Goal: Find contact information: Find contact information

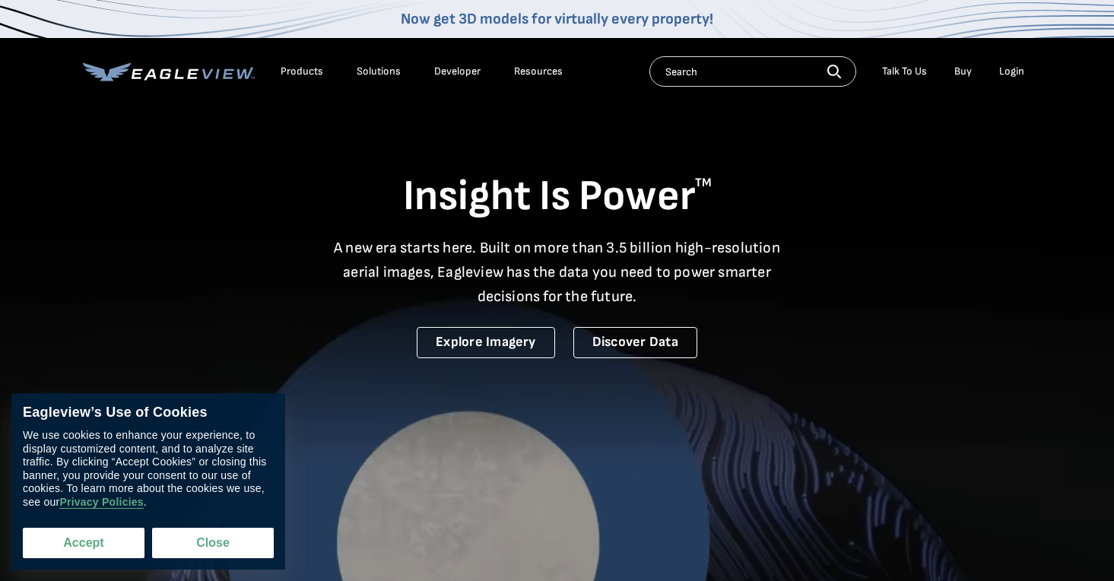
click at [76, 540] on button "Accept" at bounding box center [84, 543] width 122 height 30
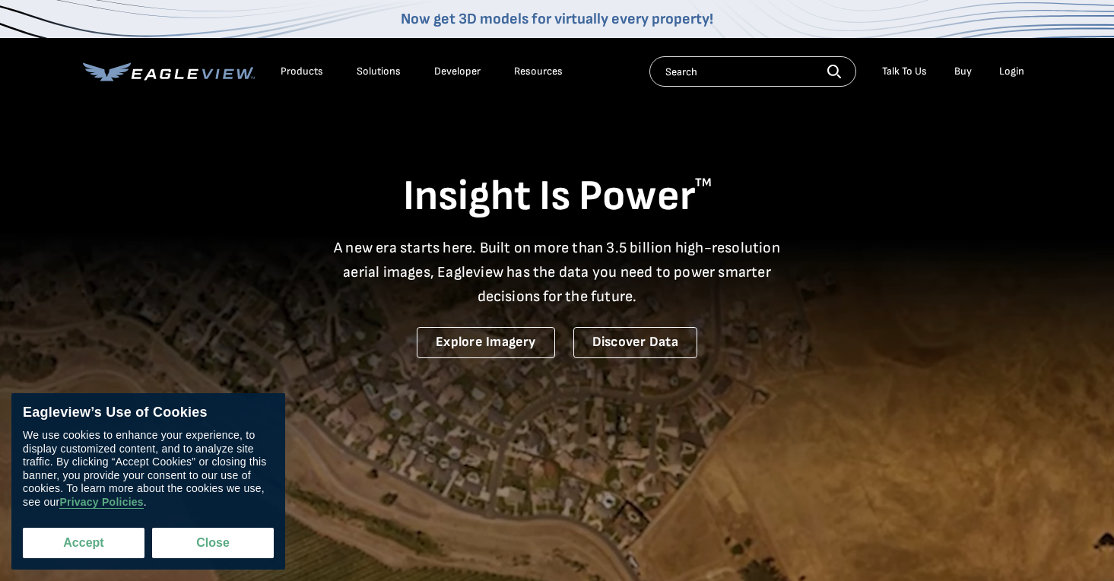
checkbox input "true"
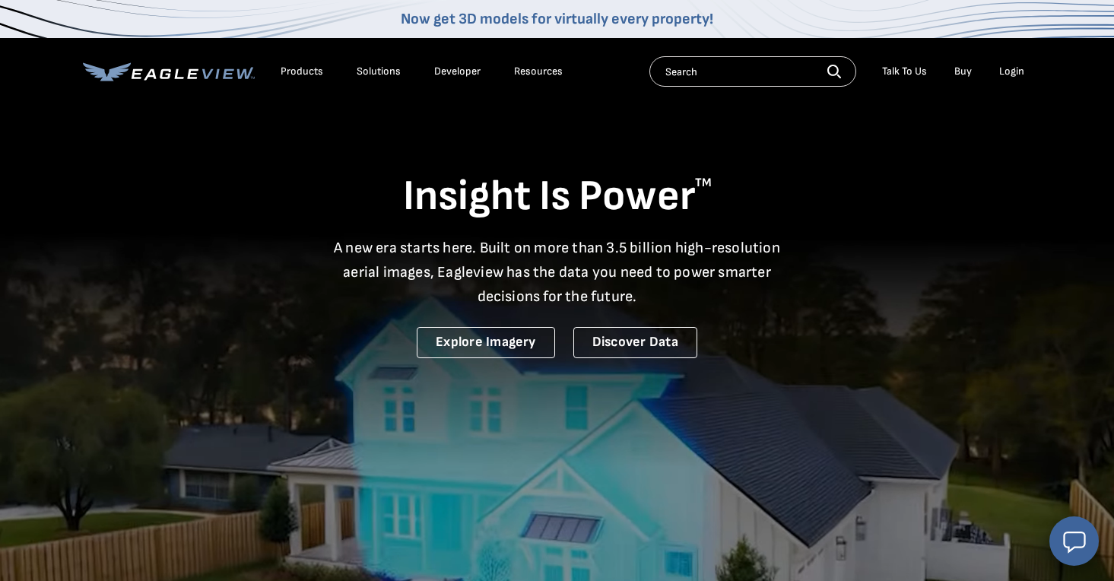
click at [709, 86] on input "text" at bounding box center [752, 71] width 207 height 30
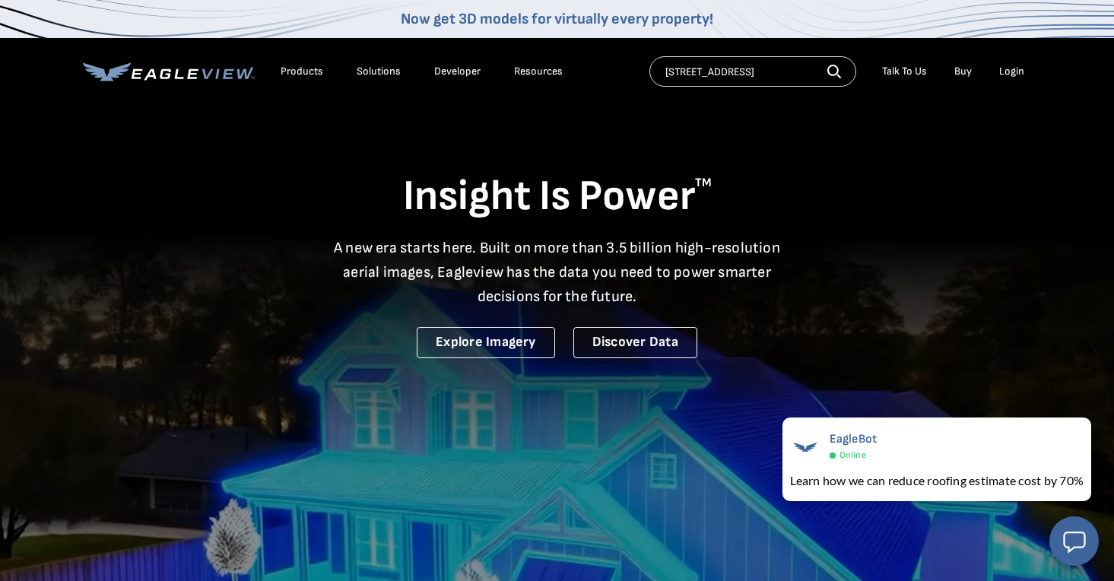
type input "9116 S Wilton Place"
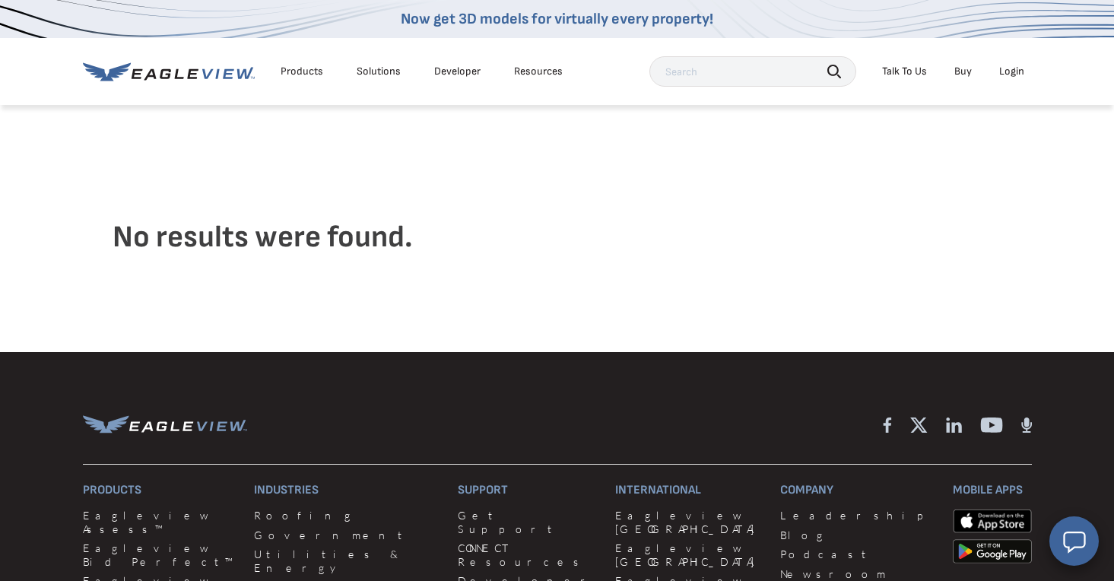
click at [1015, 75] on div "Login" at bounding box center [1011, 72] width 25 height 14
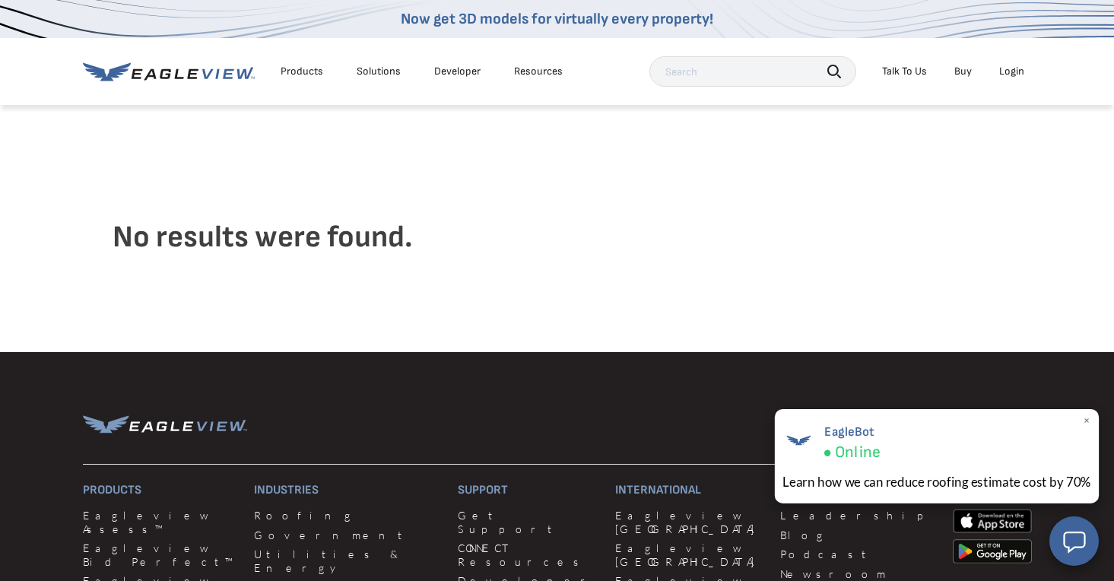
click at [851, 448] on span "Online" at bounding box center [857, 452] width 46 height 20
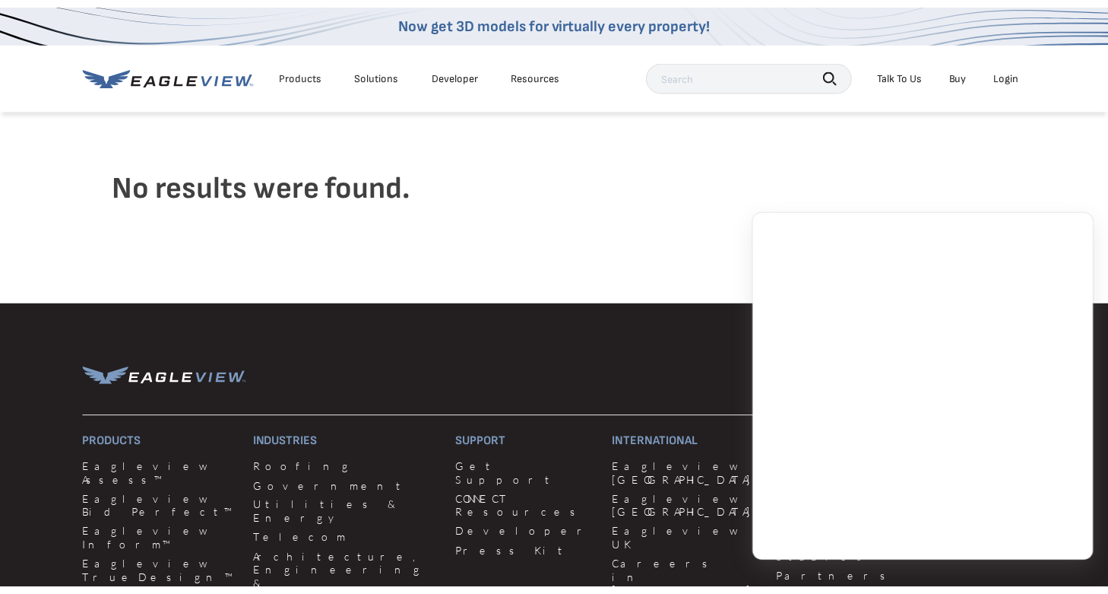
scroll to position [56, 0]
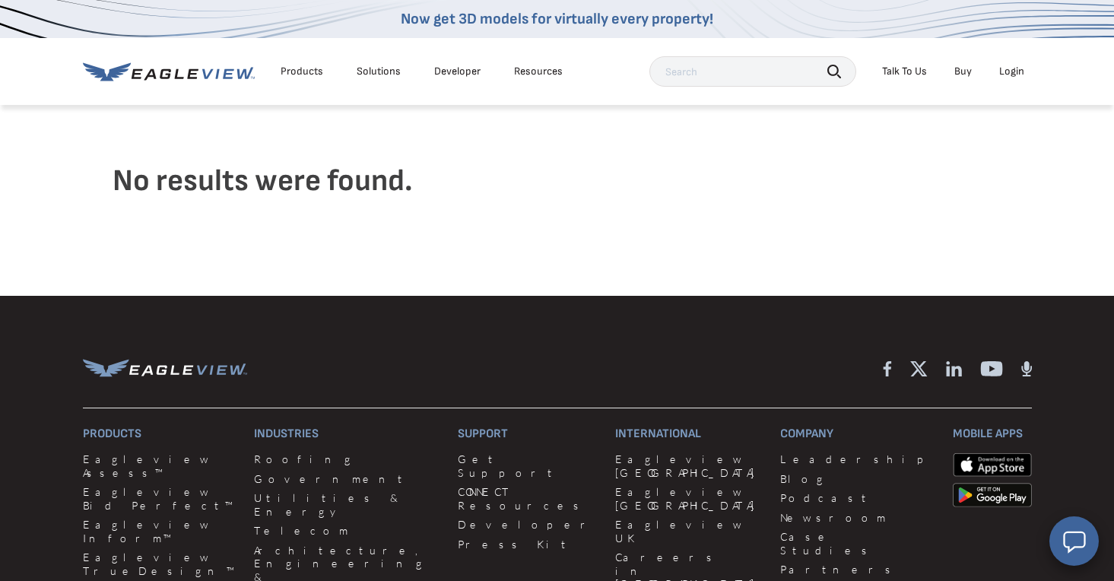
click at [305, 72] on div "Products" at bounding box center [301, 72] width 43 height 14
click at [296, 74] on div "Products" at bounding box center [301, 72] width 43 height 14
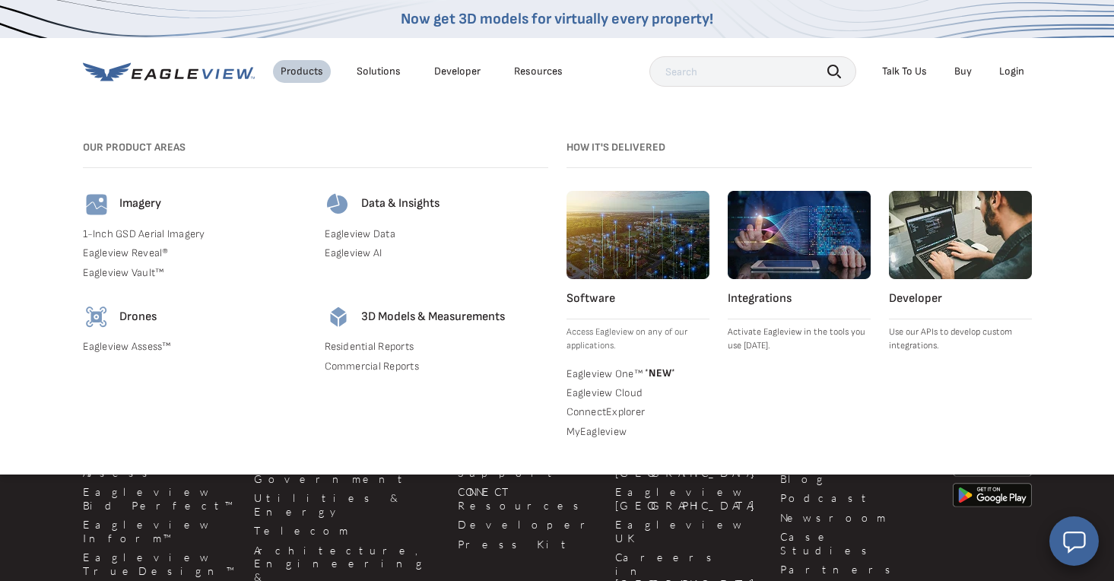
click at [598, 425] on link "MyEagleview" at bounding box center [637, 432] width 143 height 14
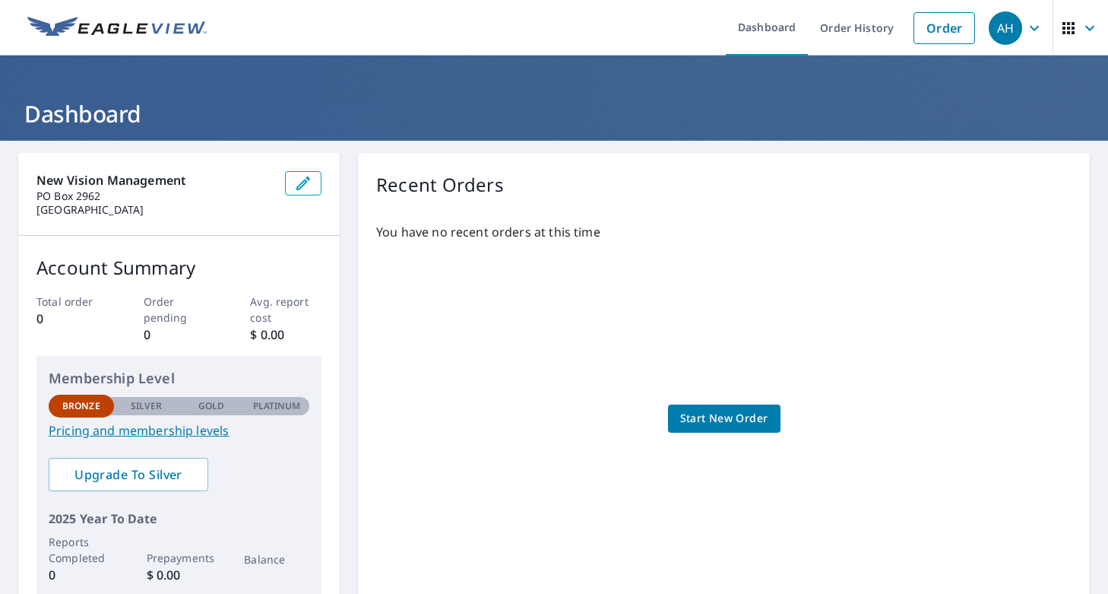
click at [165, 433] on link "Pricing and membership levels" at bounding box center [179, 430] width 261 height 18
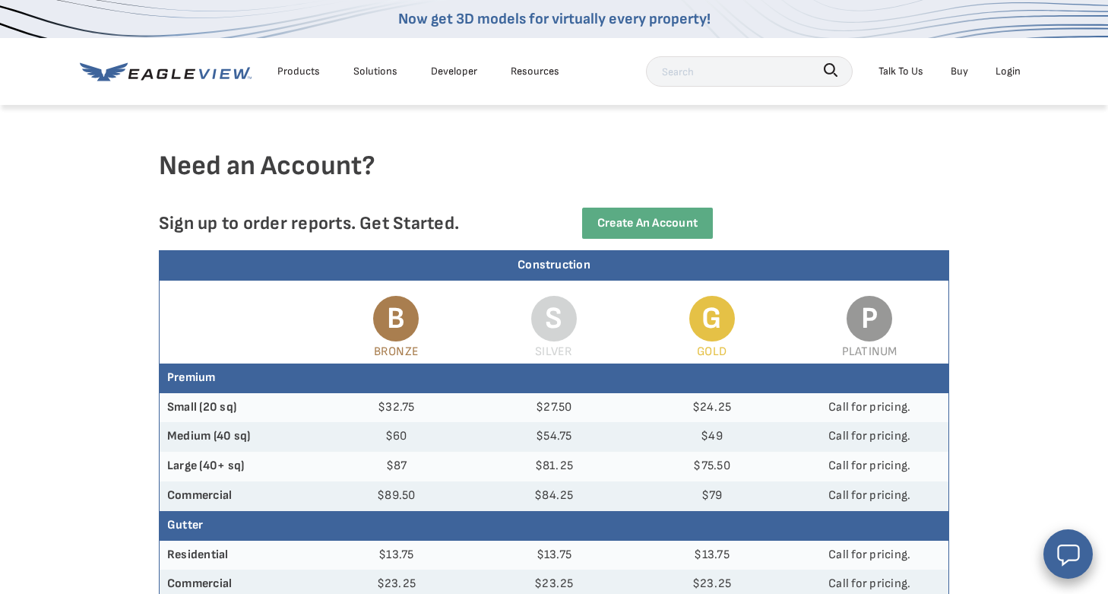
click at [899, 69] on div "Talk To Us" at bounding box center [901, 71] width 45 height 19
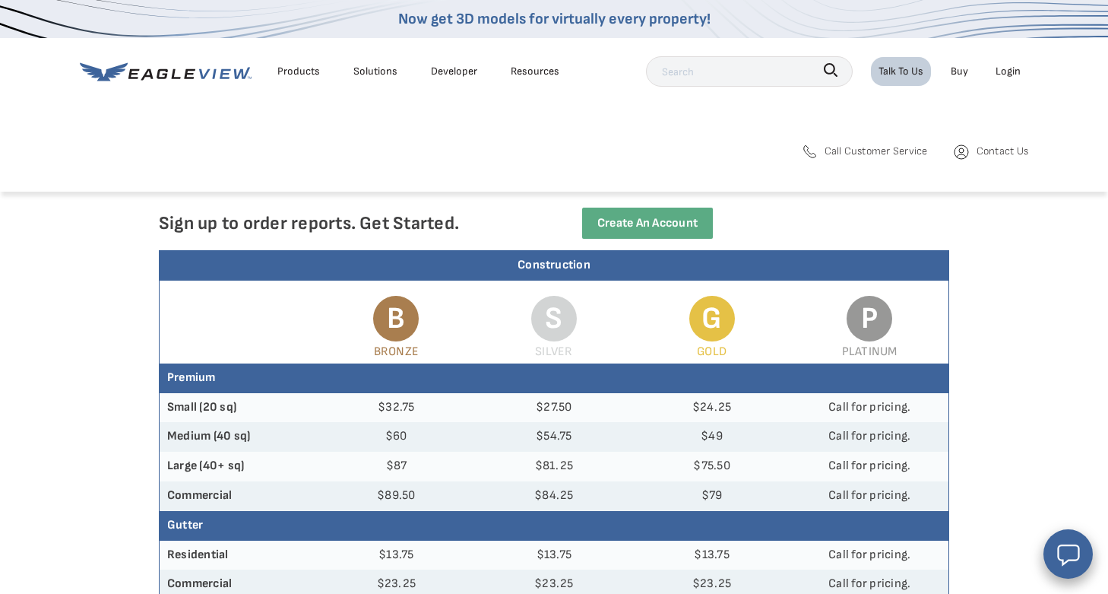
click at [876, 150] on span "Call Customer Service" at bounding box center [876, 150] width 103 height 19
click at [869, 154] on span "Call Customer Service" at bounding box center [876, 150] width 103 height 19
click at [978, 152] on span "Contact Us" at bounding box center [1003, 150] width 52 height 19
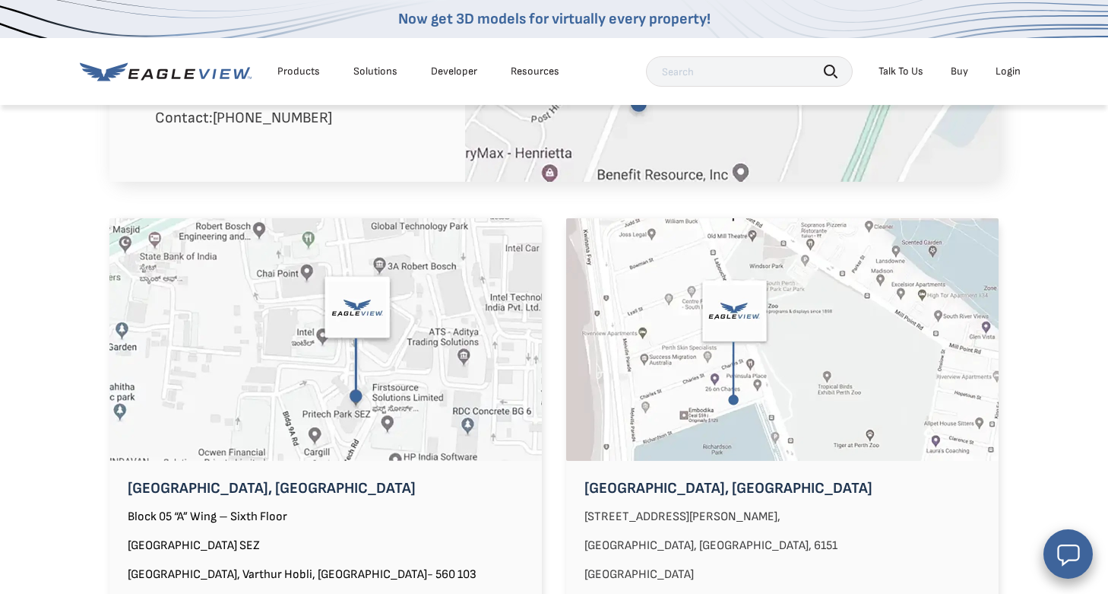
scroll to position [1168, 0]
